Goal: Task Accomplishment & Management: Use online tool/utility

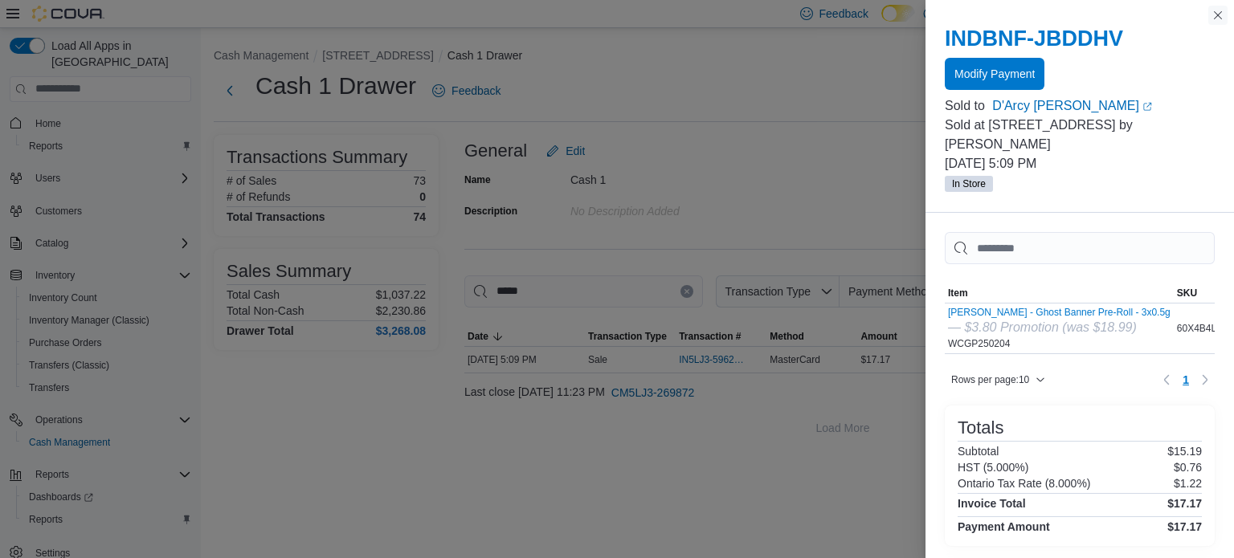
click at [1217, 14] on button "Close this dialog" at bounding box center [1217, 15] width 19 height 19
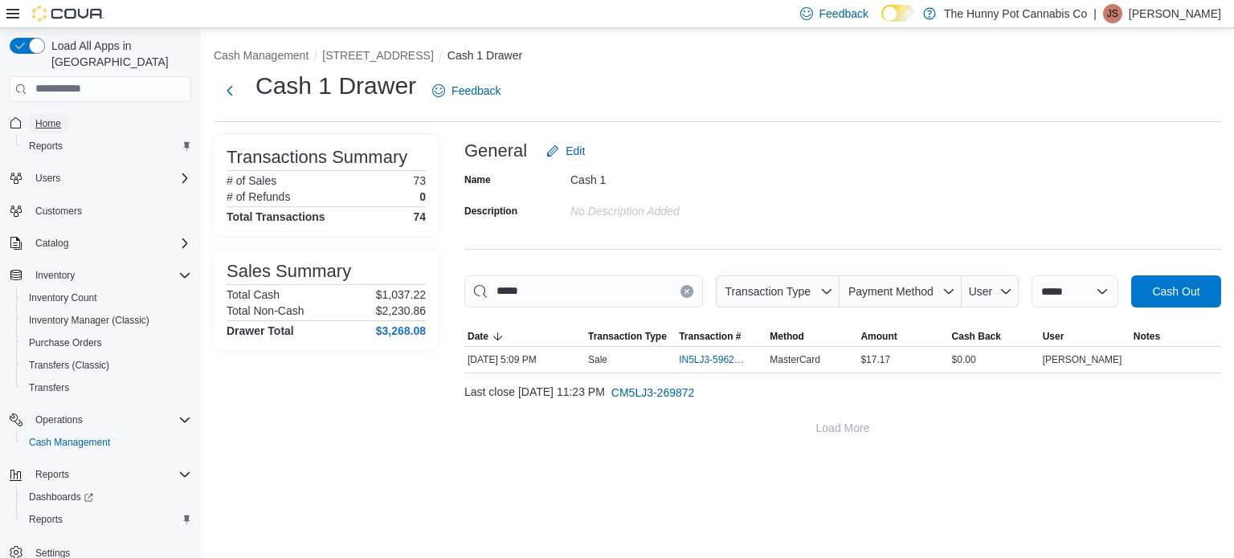
click at [57, 117] on span "Home" at bounding box center [48, 123] width 26 height 13
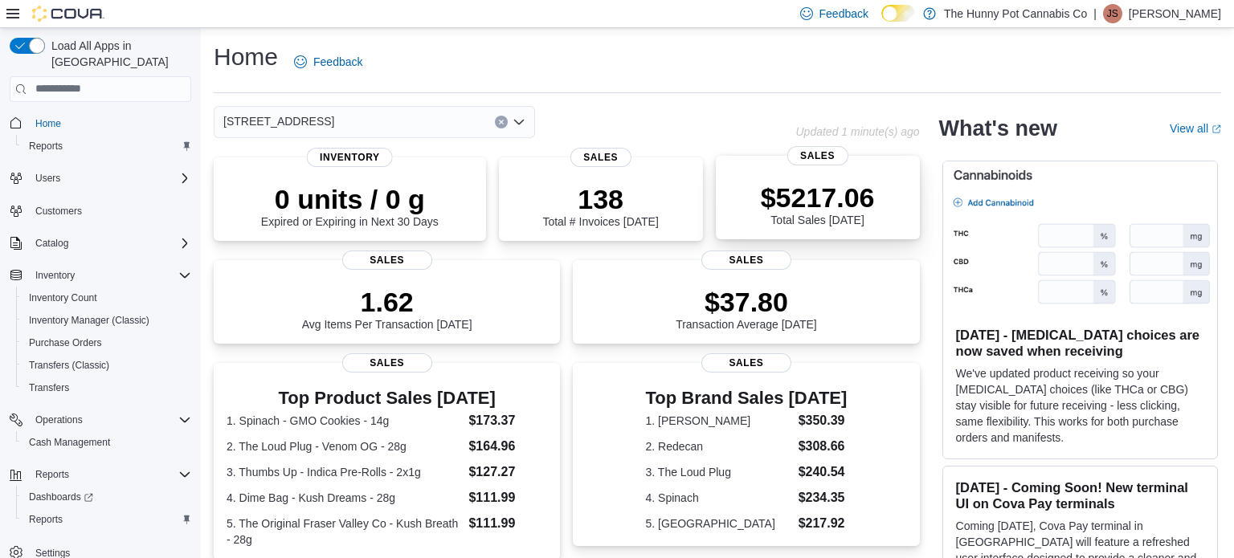
click at [787, 191] on p "$5217.06" at bounding box center [818, 198] width 114 height 32
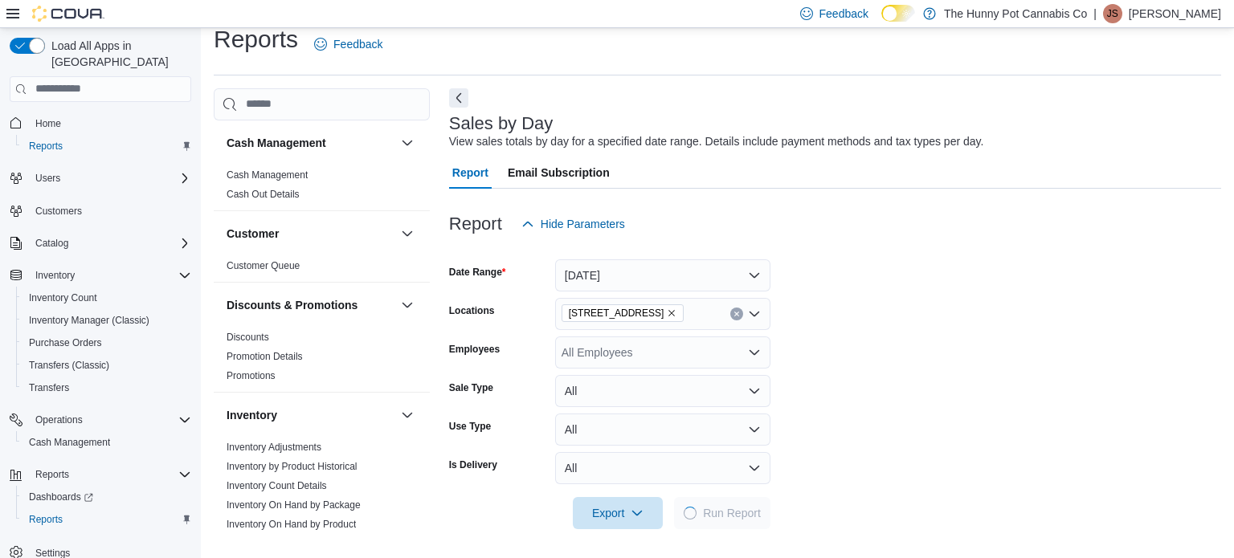
scroll to position [20, 0]
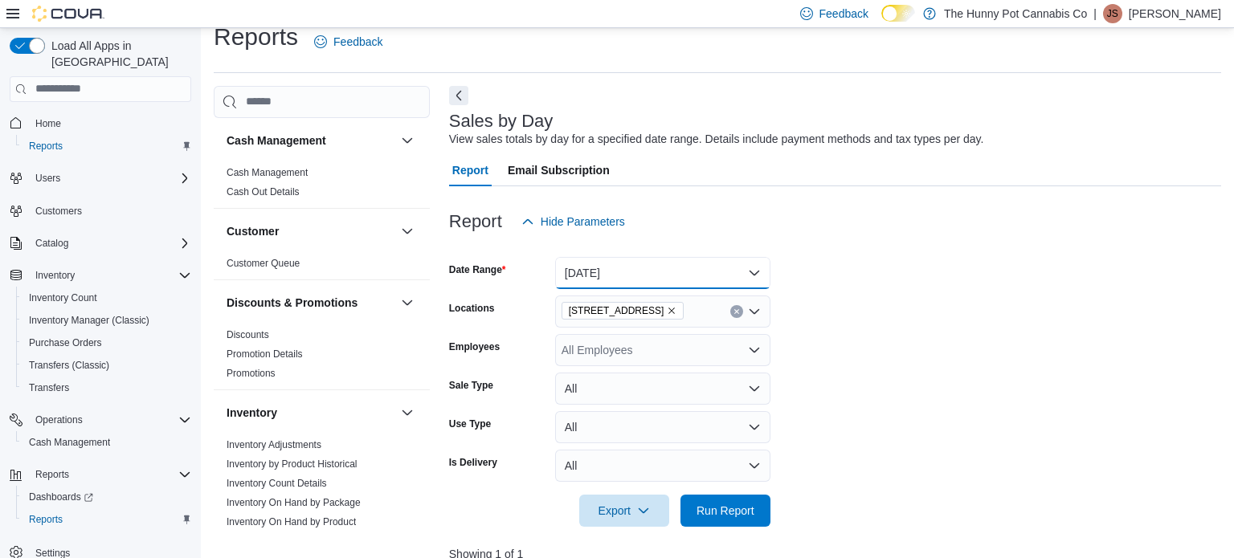
click at [755, 280] on button "[DATE]" at bounding box center [662, 273] width 215 height 32
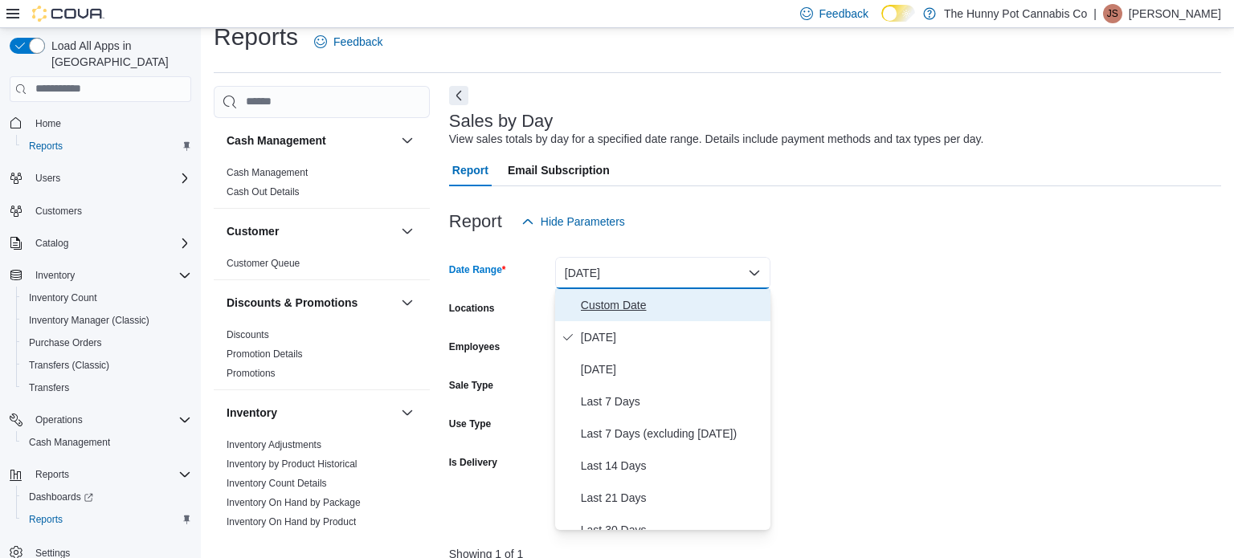
click at [699, 305] on span "Custom Date" at bounding box center [672, 305] width 183 height 19
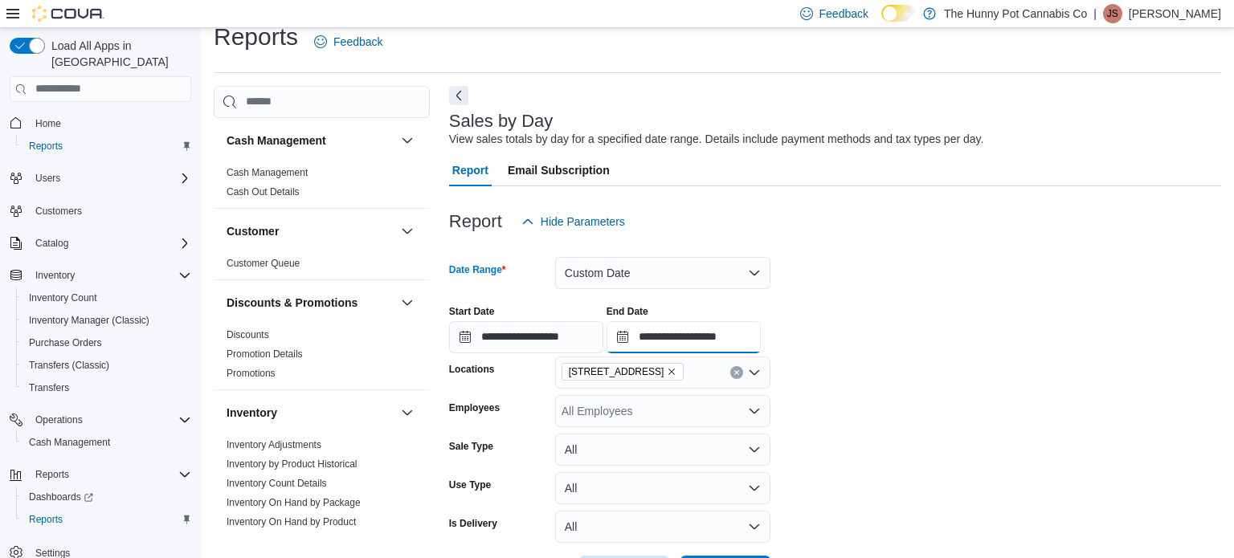
click at [761, 338] on input "**********" at bounding box center [684, 337] width 154 height 32
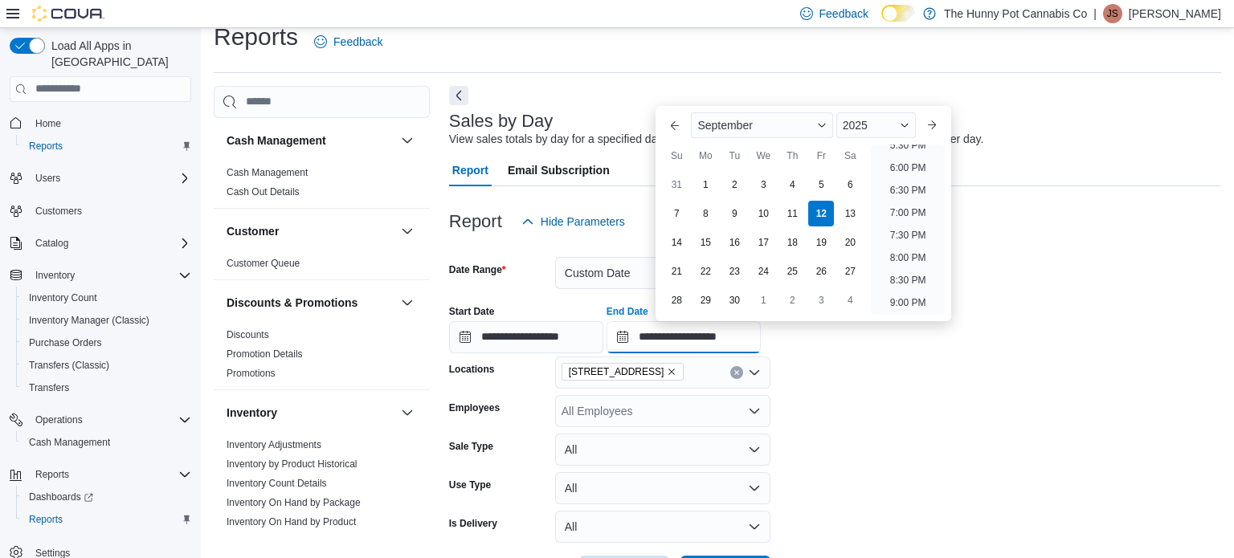
scroll to position [794, 0]
click at [905, 174] on li "6:00 PM" at bounding box center [908, 173] width 49 height 19
type input "**********"
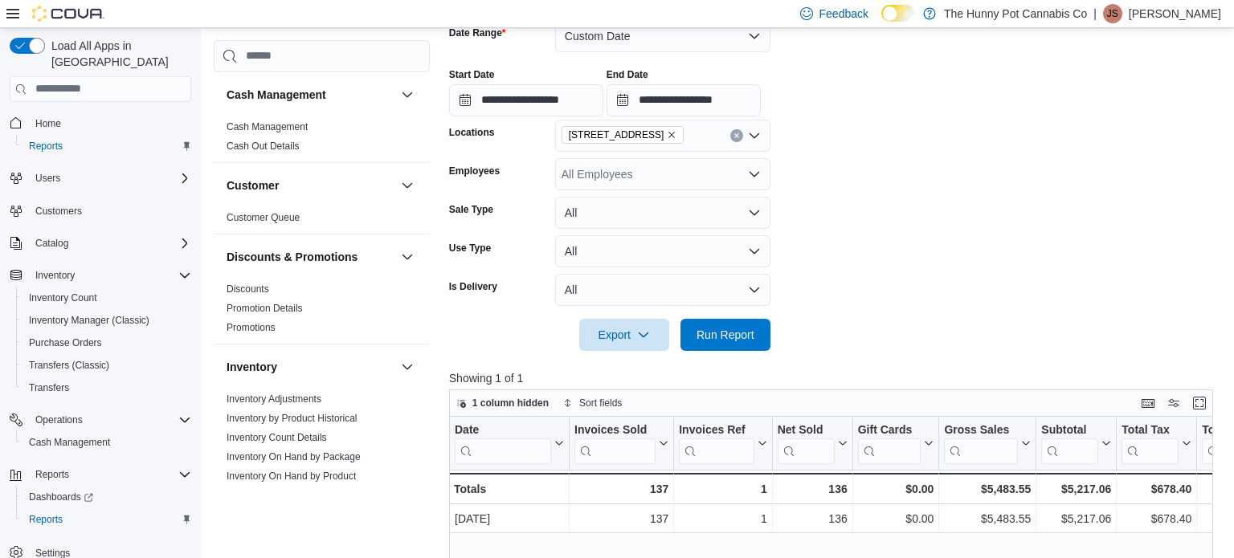
scroll to position [263, 0]
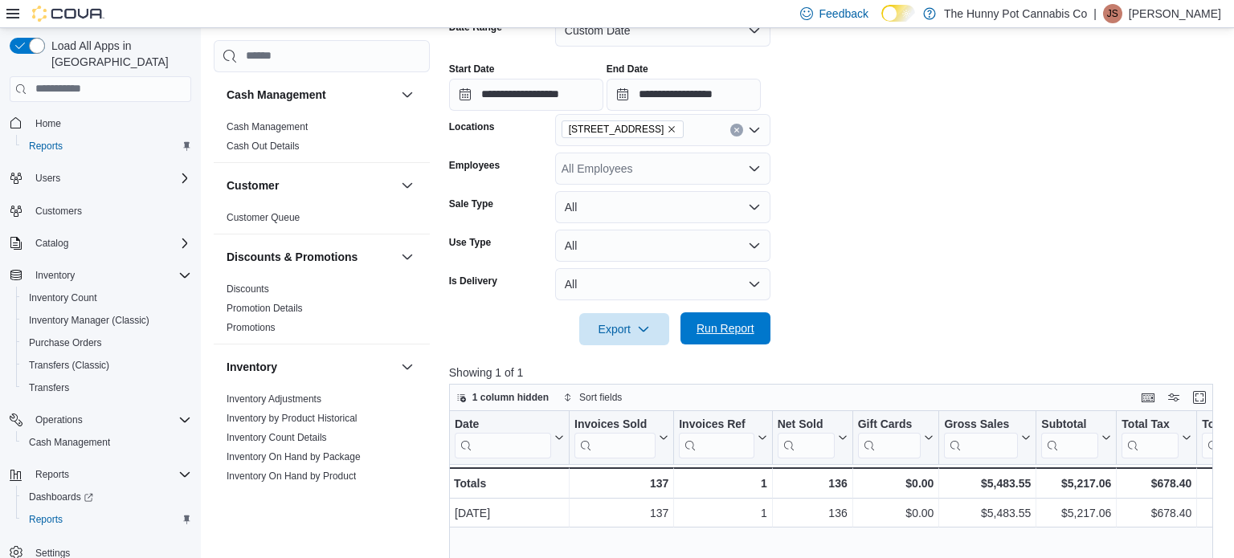
click at [716, 326] on span "Run Report" at bounding box center [725, 329] width 58 height 16
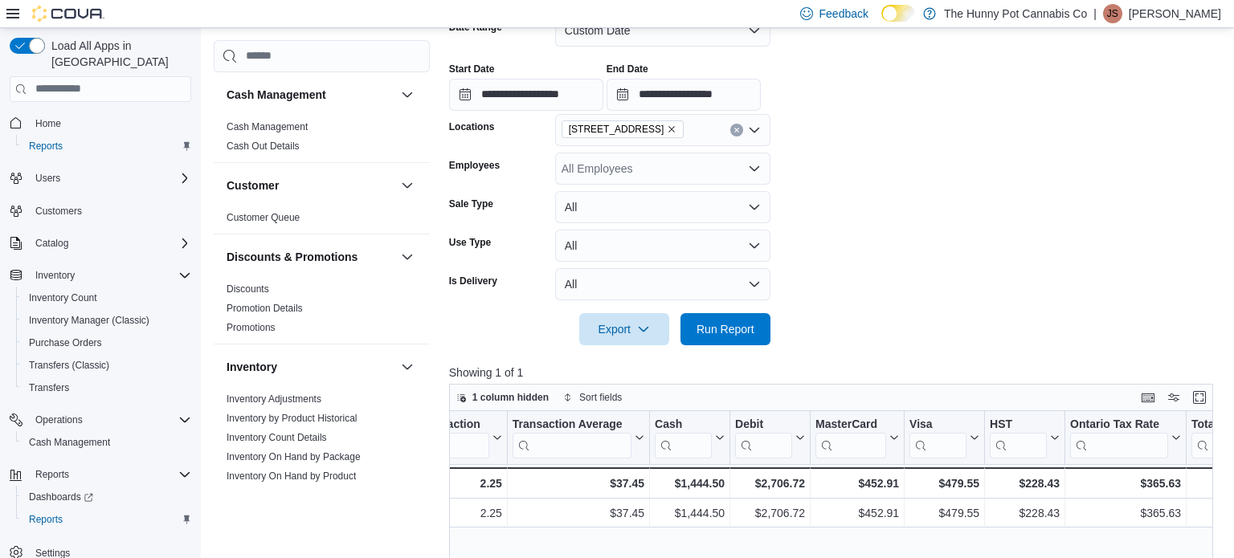
scroll to position [0, 1654]
